Goal: Task Accomplishment & Management: Manage account settings

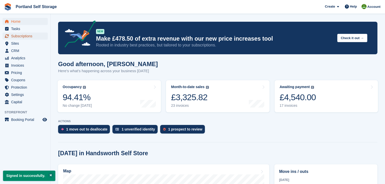
click at [31, 35] on span "Subscriptions" at bounding box center [26, 36] width 30 height 7
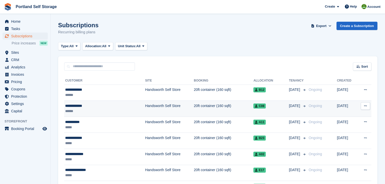
click at [146, 109] on td "Handsworth Self Store" at bounding box center [169, 109] width 49 height 16
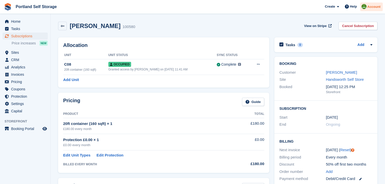
click at [372, 8] on span "Account" at bounding box center [373, 6] width 13 height 5
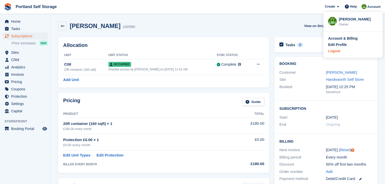
click at [334, 52] on div "Logout" at bounding box center [334, 50] width 12 height 5
